Goal: Task Accomplishment & Management: Manage account settings

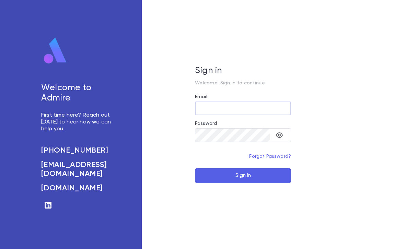
click at [225, 103] on input "Email" at bounding box center [243, 108] width 96 height 13
type input "**********"
click at [272, 173] on button "Sign In" at bounding box center [243, 175] width 96 height 15
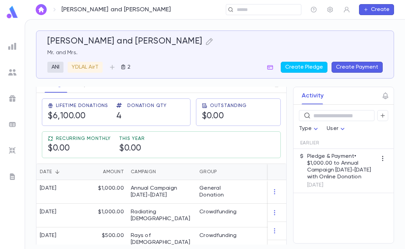
scroll to position [106, 0]
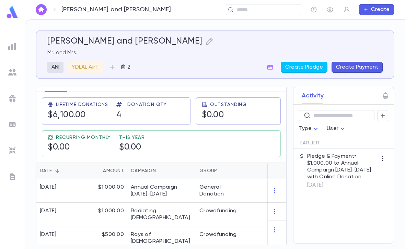
click at [244, 193] on div "General Donation" at bounding box center [221, 191] width 51 height 24
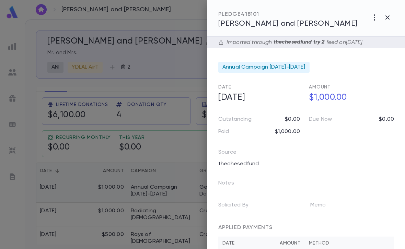
click at [390, 17] on icon "button" at bounding box center [387, 17] width 8 height 8
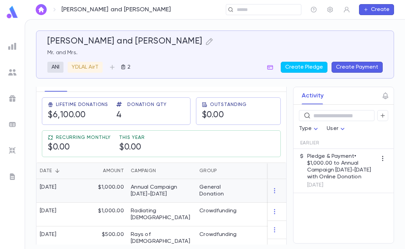
click at [197, 198] on div "General Donation" at bounding box center [221, 191] width 51 height 24
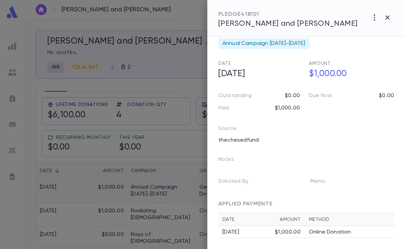
scroll to position [24, 0]
click at [339, 235] on p "Online Donation" at bounding box center [330, 232] width 42 height 7
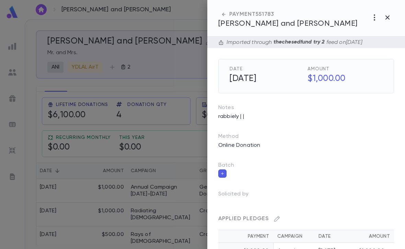
click at [145, 168] on div at bounding box center [202, 124] width 405 height 249
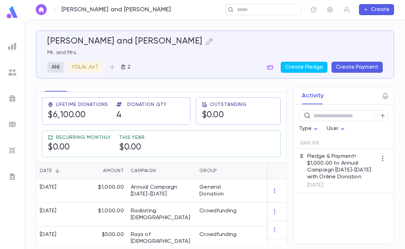
click at [130, 67] on p "2" at bounding box center [128, 67] width 4 height 7
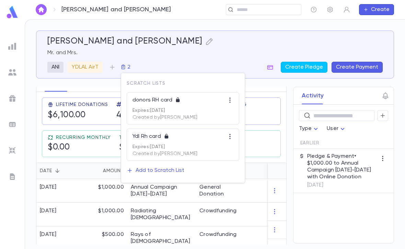
click at [157, 174] on button "Add to Scratch List" at bounding box center [156, 170] width 58 height 11
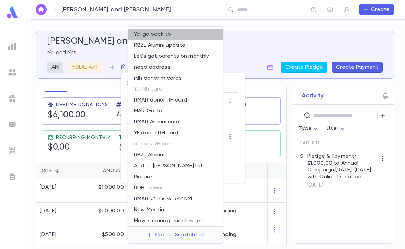
click at [182, 32] on li "Ydl go back to" at bounding box center [175, 34] width 94 height 11
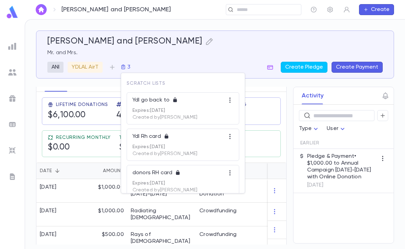
click at [387, 94] on div at bounding box center [202, 124] width 405 height 249
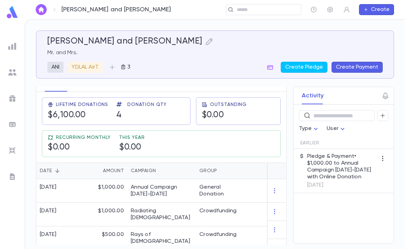
click at [381, 96] on icon "button" at bounding box center [385, 96] width 8 height 8
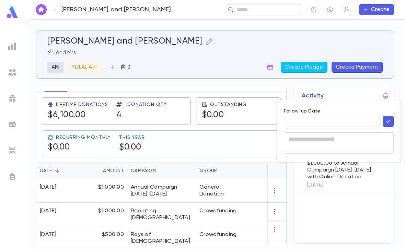
click at [316, 120] on input "Follow-up Date" at bounding box center [332, 121] width 96 height 11
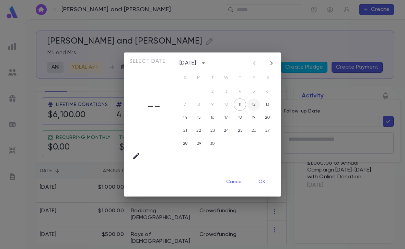
click at [252, 104] on button "12" at bounding box center [253, 104] width 12 height 12
type input "**********"
click at [321, 132] on div "Select date Fri, Sep [DATE] S M T W T F S 1 2 3 4 5 6 7 8 9 10 11 12 13 14 15 1…" at bounding box center [202, 124] width 405 height 249
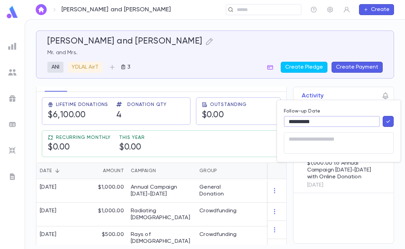
click at [316, 139] on textarea at bounding box center [338, 142] width 100 height 21
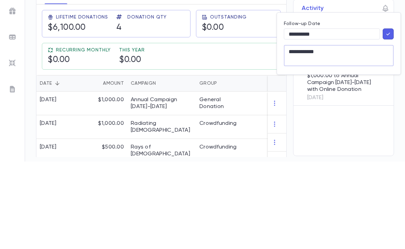
type textarea "**********"
click at [389, 116] on button "button" at bounding box center [387, 121] width 11 height 11
